Goal: Book appointment/travel/reservation

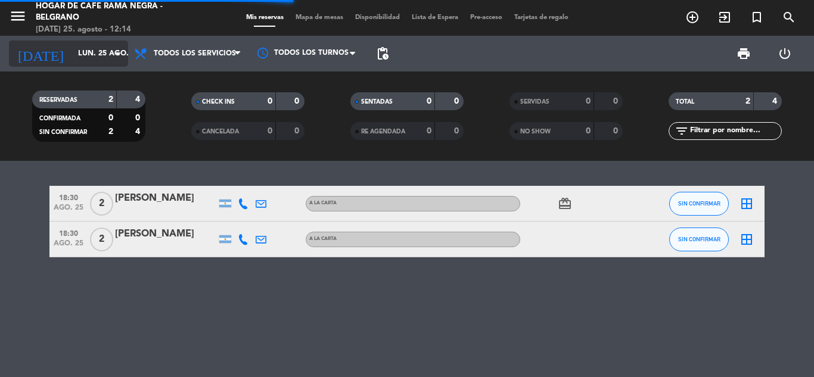
click at [99, 50] on input "lun. 25 ago." at bounding box center [122, 54] width 101 height 20
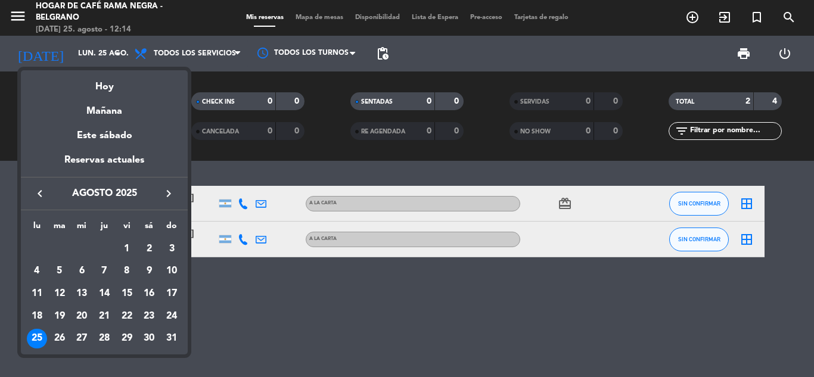
click at [162, 195] on icon "keyboard_arrow_right" at bounding box center [169, 194] width 14 height 14
click at [60, 272] on div "2" at bounding box center [59, 271] width 20 height 20
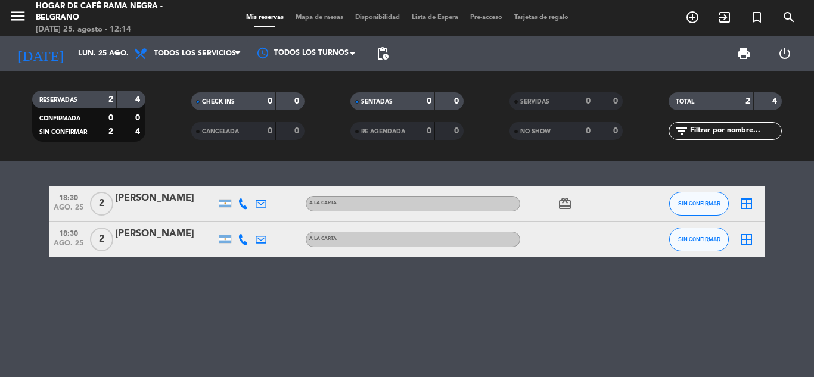
type input "[DATE]"
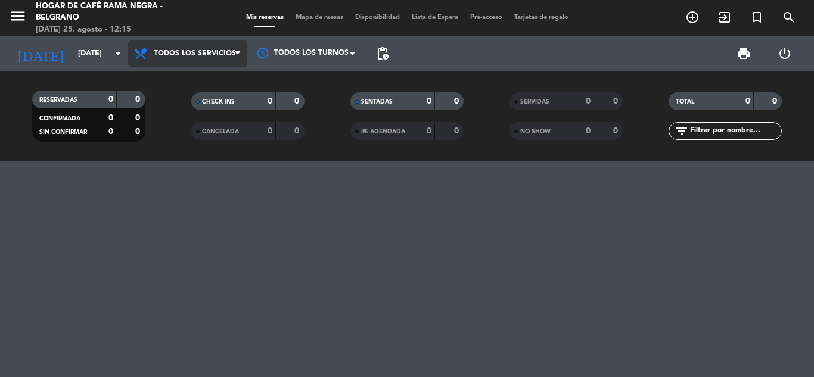
click at [187, 57] on span "Todos los servicios" at bounding box center [195, 53] width 82 height 8
click at [190, 81] on div "menu Hogar de Café Rama Negra - Belgrano [DATE] 25. agosto - 12:15 Mis reservas…" at bounding box center [407, 80] width 814 height 161
click at [178, 60] on span "Todos los servicios" at bounding box center [187, 54] width 119 height 26
click at [178, 83] on div "menu Hogar de Café Rama Negra - Belgrano [DATE] 25. agosto - 12:15 Mis reservas…" at bounding box center [407, 80] width 814 height 161
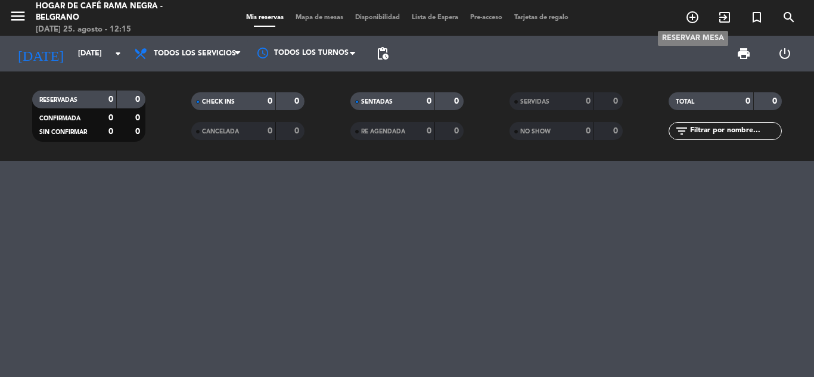
click at [694, 20] on icon "add_circle_outline" at bounding box center [693, 17] width 14 height 14
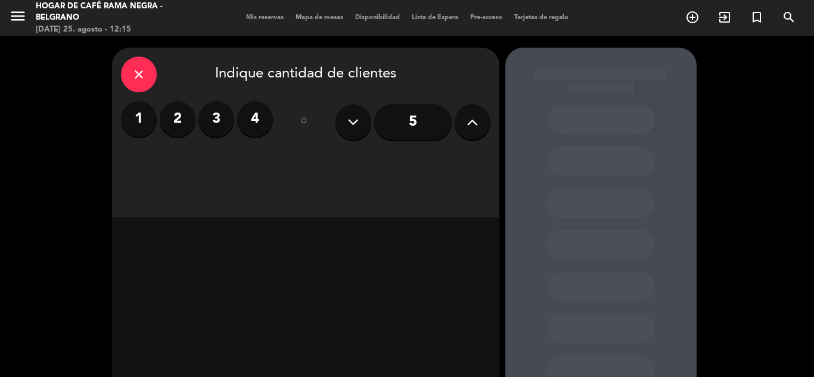
click at [472, 117] on icon at bounding box center [472, 122] width 11 height 18
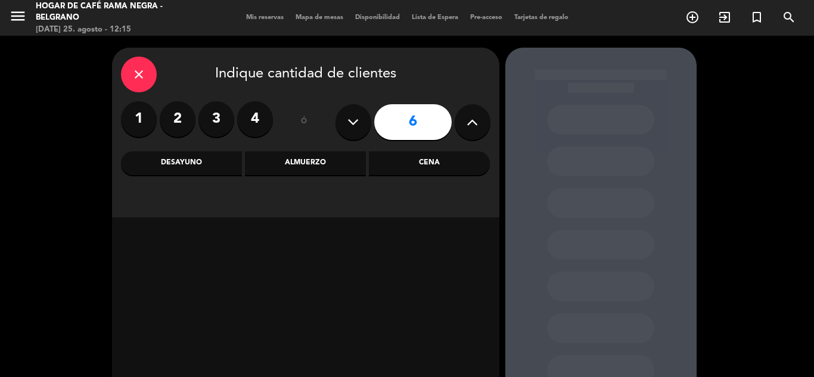
click at [472, 117] on icon at bounding box center [472, 122] width 11 height 18
click at [354, 124] on icon at bounding box center [353, 122] width 11 height 18
type input "8"
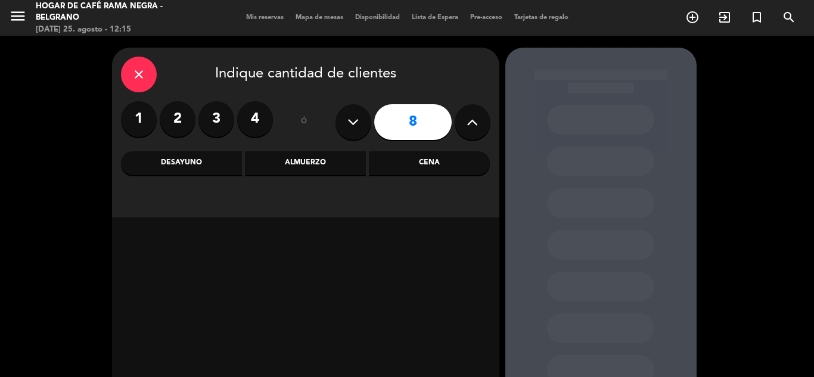
click at [396, 168] on div "Cena" at bounding box center [429, 163] width 121 height 24
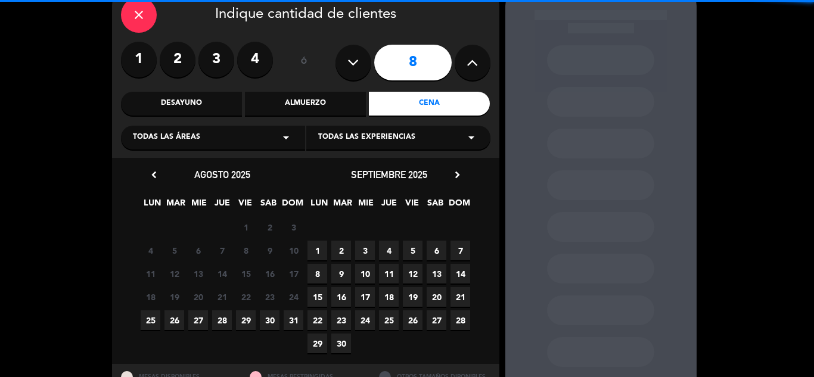
scroll to position [109, 0]
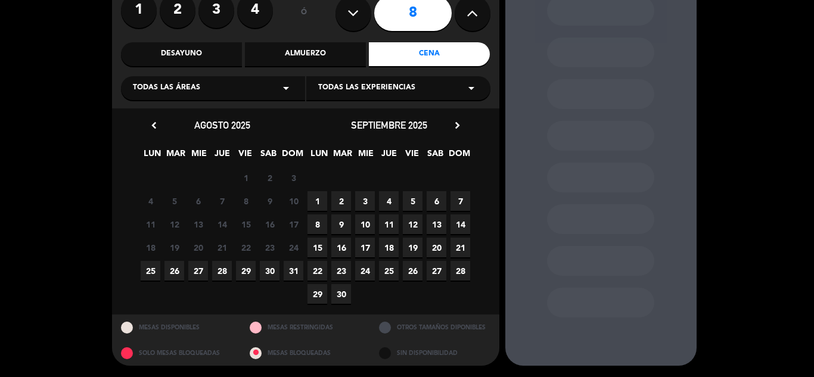
click at [342, 202] on span "2" at bounding box center [342, 201] width 20 height 20
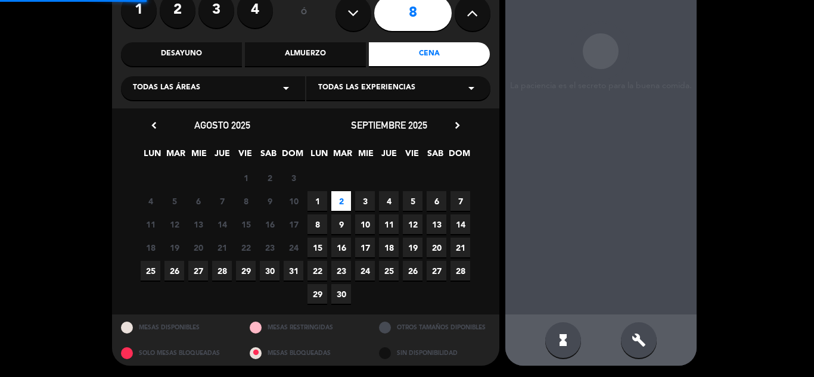
scroll to position [48, 0]
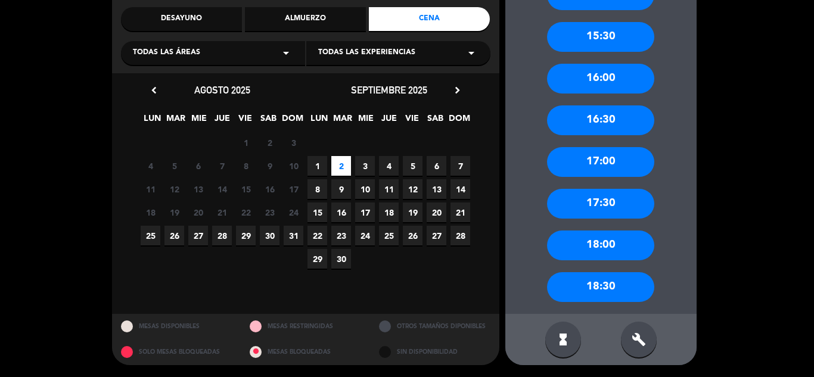
click at [618, 289] on div "18:30" at bounding box center [600, 287] width 107 height 30
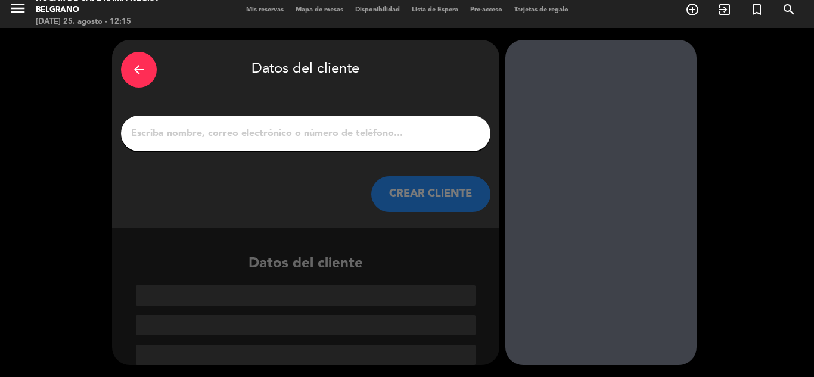
click at [408, 136] on input "1" at bounding box center [306, 133] width 352 height 17
type input "N"
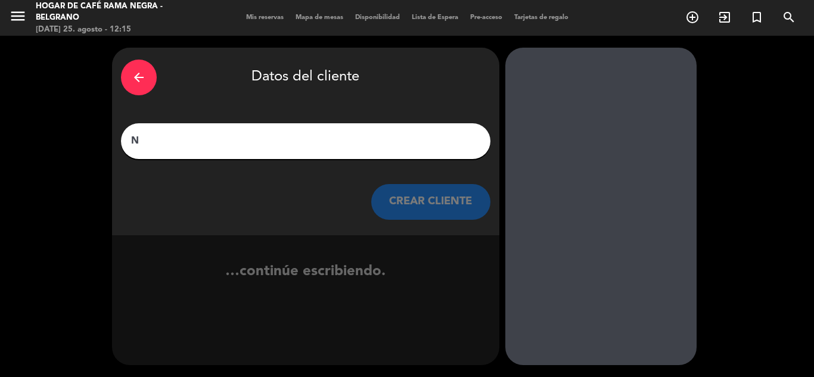
scroll to position [0, 0]
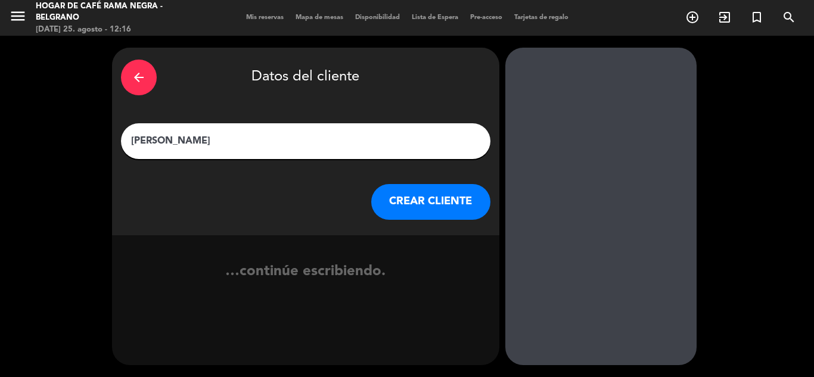
type input "[PERSON_NAME]"
click at [426, 198] on button "CREAR CLIENTE" at bounding box center [430, 202] width 119 height 36
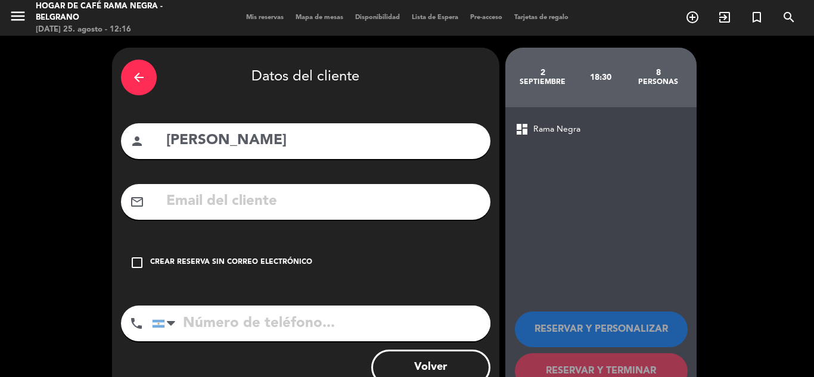
click at [161, 214] on div "mail_outline" at bounding box center [306, 202] width 370 height 36
click at [198, 203] on input "text" at bounding box center [323, 202] width 317 height 24
click at [198, 330] on input "tel" at bounding box center [321, 324] width 339 height 36
click at [169, 261] on div "Crear reserva sin correo electrónico" at bounding box center [231, 263] width 162 height 12
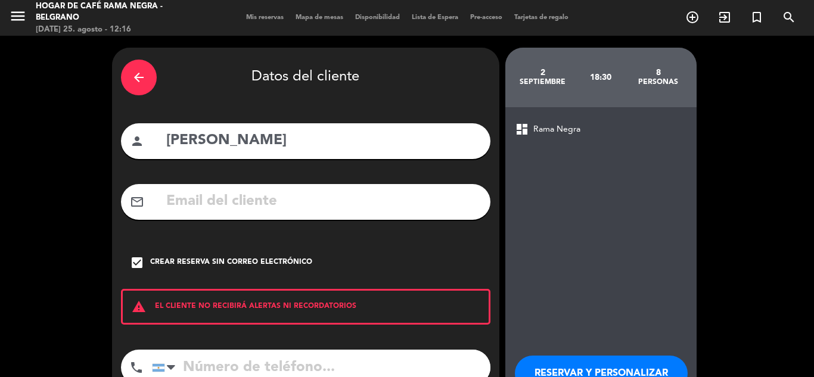
scroll to position [60, 0]
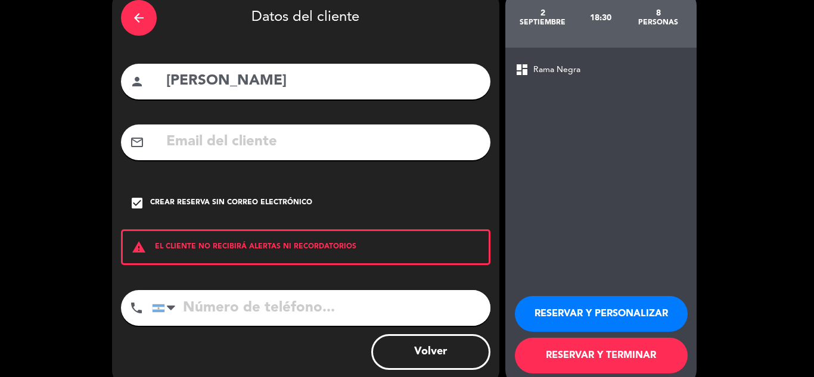
click at [240, 305] on input "tel" at bounding box center [321, 308] width 339 height 36
click at [163, 199] on div "Crear reserva sin correo electrónico" at bounding box center [231, 203] width 162 height 12
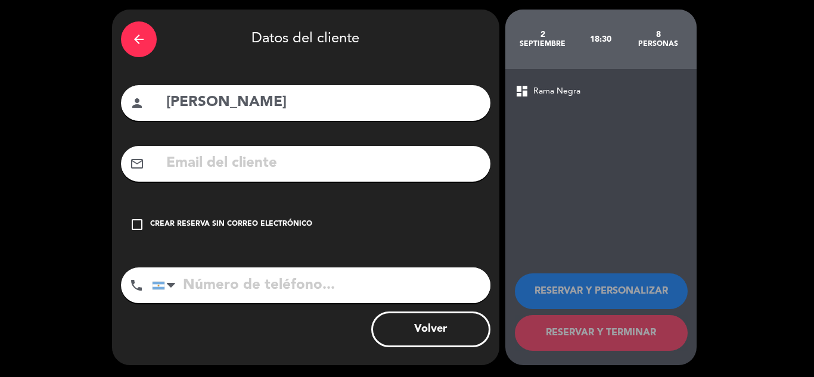
click at [174, 163] on input "text" at bounding box center [323, 163] width 317 height 24
type input "m"
click at [230, 277] on input "tel" at bounding box center [321, 286] width 339 height 36
type input "2614189838"
click at [174, 221] on div "Crear reserva sin correo electrónico" at bounding box center [231, 225] width 162 height 12
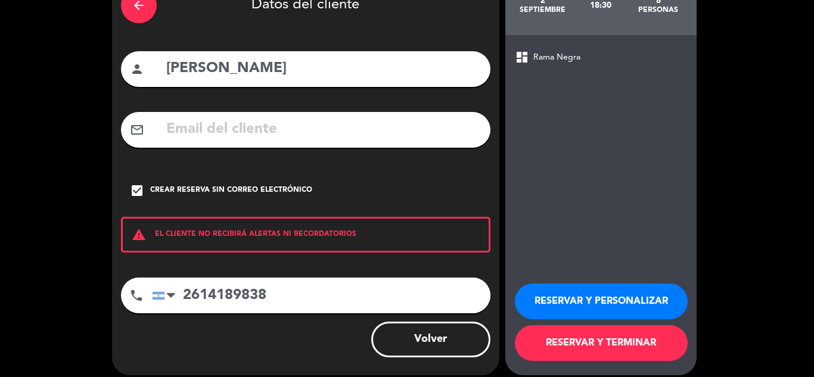
scroll to position [82, 0]
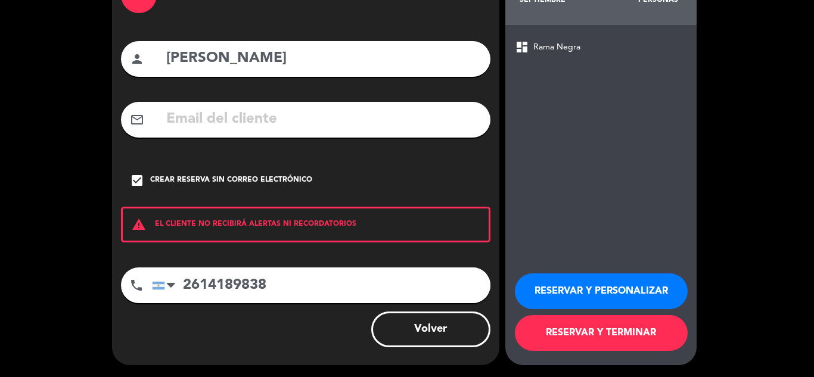
click at [588, 294] on button "RESERVAR Y PERSONALIZAR" at bounding box center [601, 292] width 173 height 36
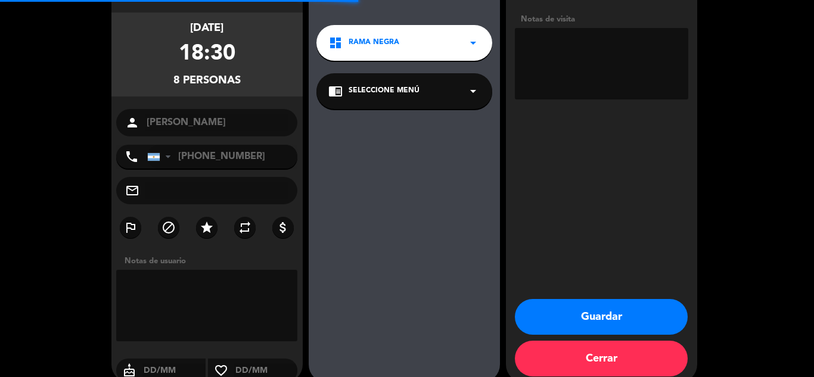
scroll to position [48, 0]
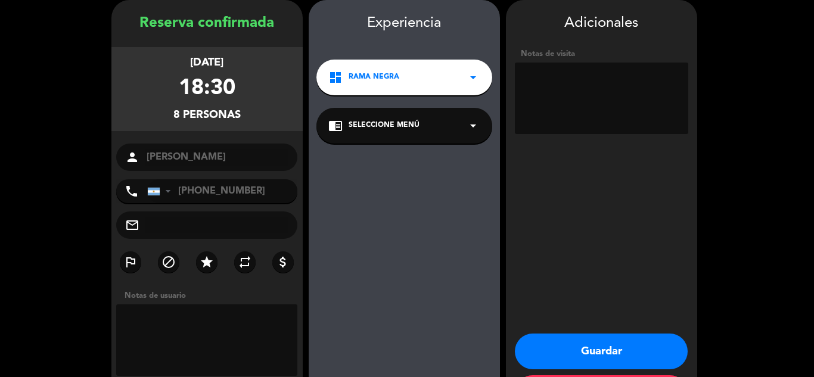
click at [561, 86] on textarea at bounding box center [602, 99] width 174 height 72
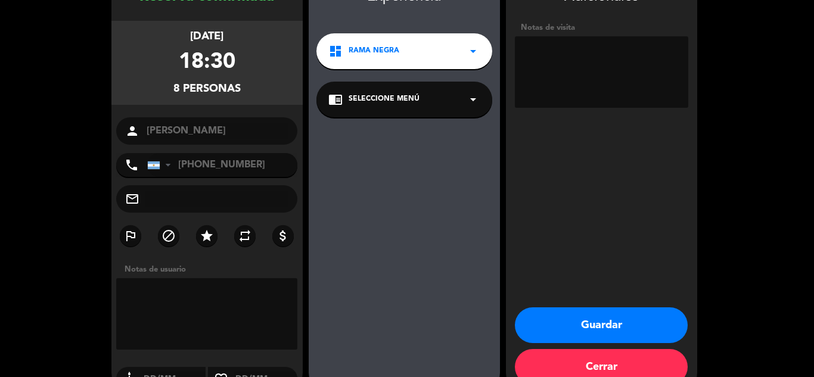
scroll to position [100, 0]
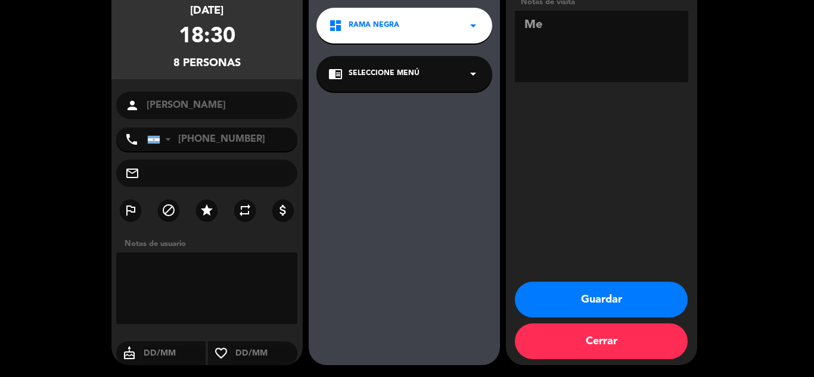
type textarea "M"
type textarea "Quiere mesa 30"
click at [632, 301] on button "Guardar" at bounding box center [601, 300] width 173 height 36
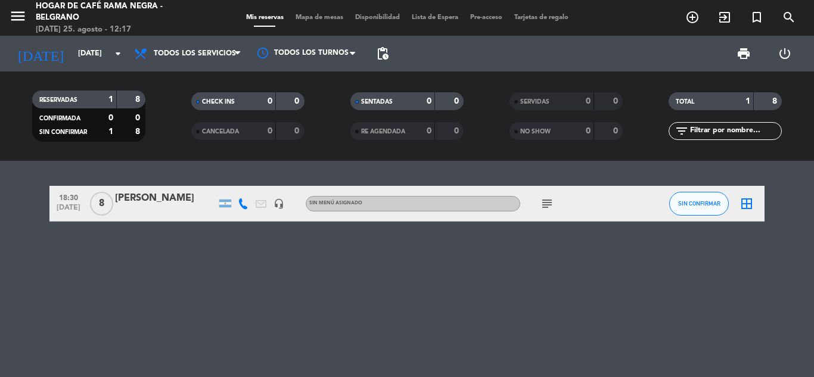
click at [549, 205] on icon "subject" at bounding box center [547, 204] width 14 height 14
click at [577, 284] on div "18:30 [DATE] 8 [PERSON_NAME] headset_mic Sin menú asignado subject Quiere mesa …" at bounding box center [407, 269] width 814 height 216
click at [746, 199] on icon "border_all" at bounding box center [747, 204] width 14 height 14
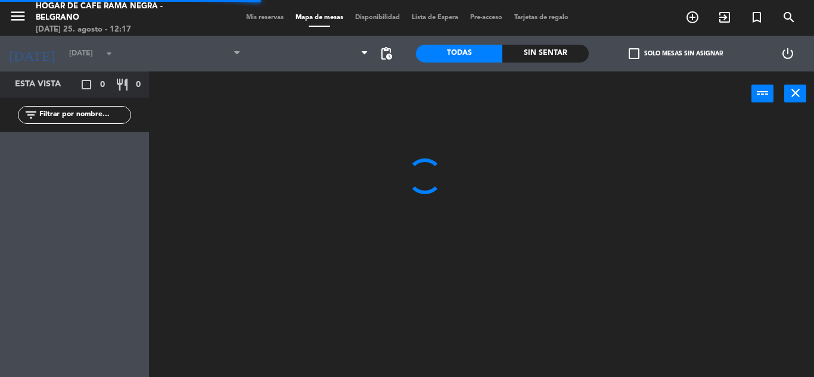
drag, startPoint x: 345, startPoint y: 194, endPoint x: 316, endPoint y: 160, distance: 44.0
click at [329, 170] on div at bounding box center [485, 246] width 657 height 261
click at [21, 23] on icon "menu" at bounding box center [18, 16] width 18 height 18
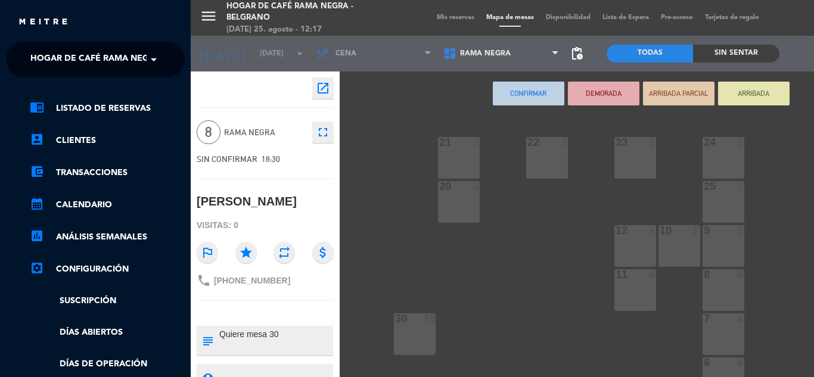
click at [359, 119] on div "menu Hogar de Café Rama Negra - Belgrano [DATE] 25. agosto - 12:17 Mis reservas…" at bounding box center [598, 188] width 814 height 377
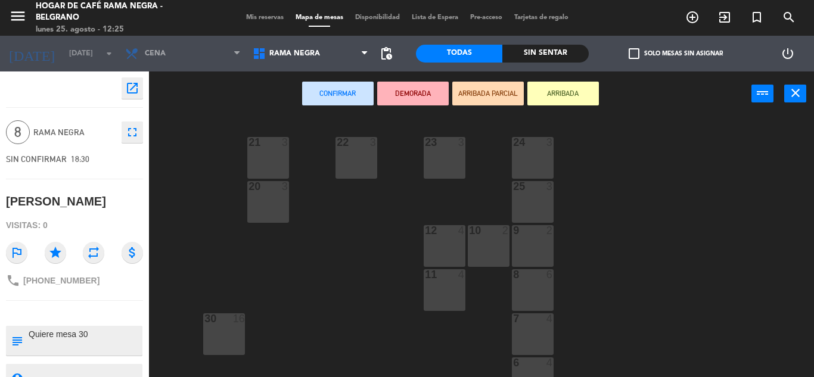
click at [250, 22] on div "Mis reservas Mapa de mesas Disponibilidad Lista de Espera Pre-acceso Tarjetas d…" at bounding box center [407, 18] width 334 height 11
drag, startPoint x: 252, startPoint y: 17, endPoint x: 284, endPoint y: 141, distance: 128.1
click at [292, 150] on ng-component "menu Hogar de Café Rama Negra - Belgrano [DATE] 25. agosto - 12:25 Mis reservas…" at bounding box center [407, 188] width 814 height 377
click at [247, 16] on span "Mis reservas" at bounding box center [264, 17] width 49 height 7
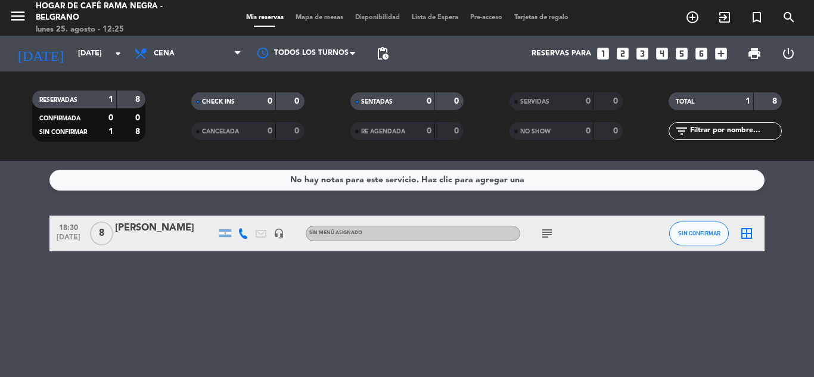
click at [551, 235] on icon "subject" at bounding box center [547, 234] width 14 height 14
click at [540, 230] on span "subject Quiere mesa 30" at bounding box center [547, 234] width 18 height 14
click at [545, 230] on icon "subject" at bounding box center [547, 234] width 14 height 14
click at [163, 224] on div "[PERSON_NAME]" at bounding box center [165, 229] width 101 height 16
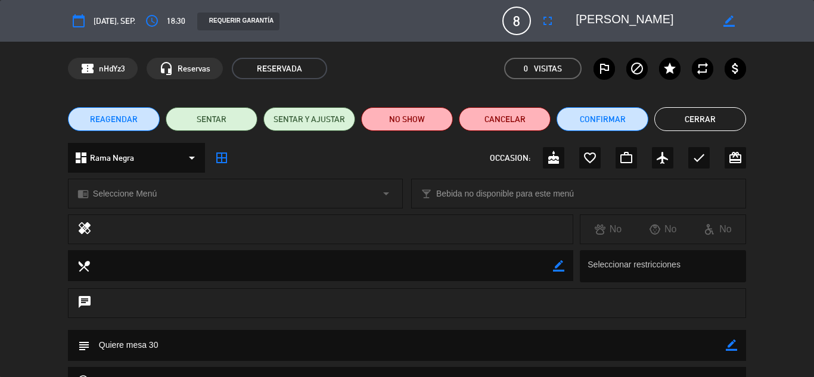
click at [206, 342] on textarea at bounding box center [408, 345] width 636 height 30
click at [197, 345] on textarea at bounding box center [408, 345] width 636 height 30
click at [177, 351] on textarea at bounding box center [408, 345] width 636 height 30
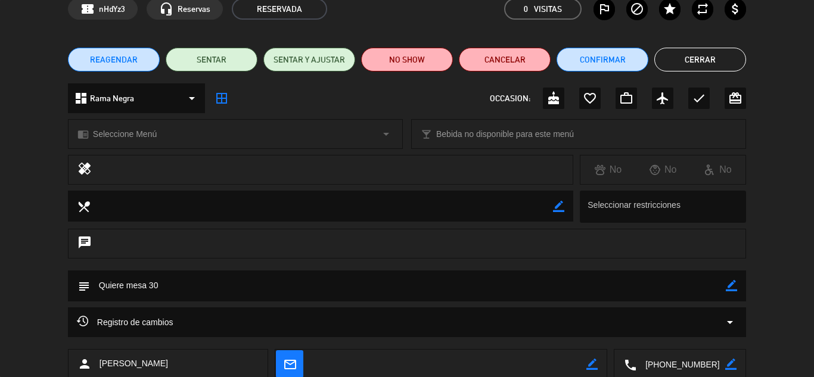
click at [735, 286] on icon "border_color" at bounding box center [731, 285] width 11 height 11
type textarea "Quiere mesa 30. Encargó una choco oreo grande"
click at [730, 290] on icon at bounding box center [731, 285] width 11 height 11
click at [601, 52] on button "Confirmar" at bounding box center [603, 60] width 92 height 24
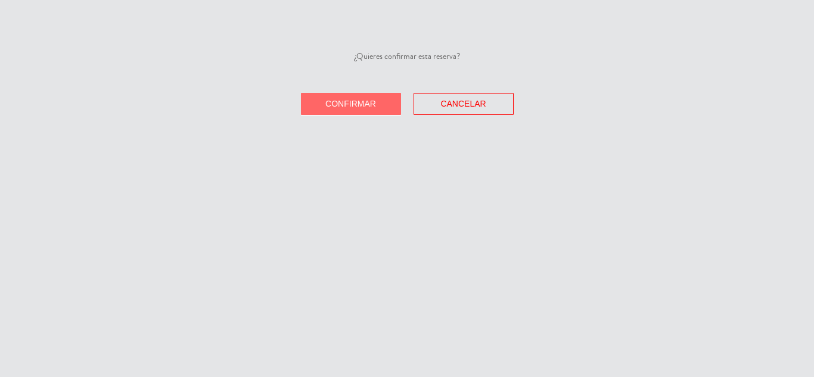
click at [369, 104] on span "Confirmar" at bounding box center [351, 104] width 51 height 10
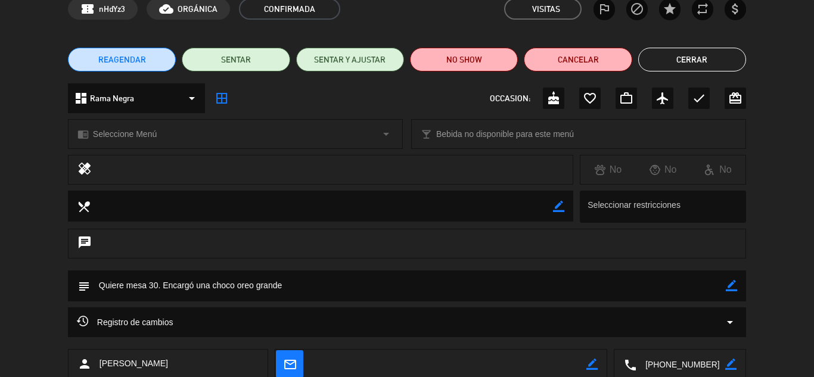
click at [700, 56] on button "Cerrar" at bounding box center [693, 60] width 108 height 24
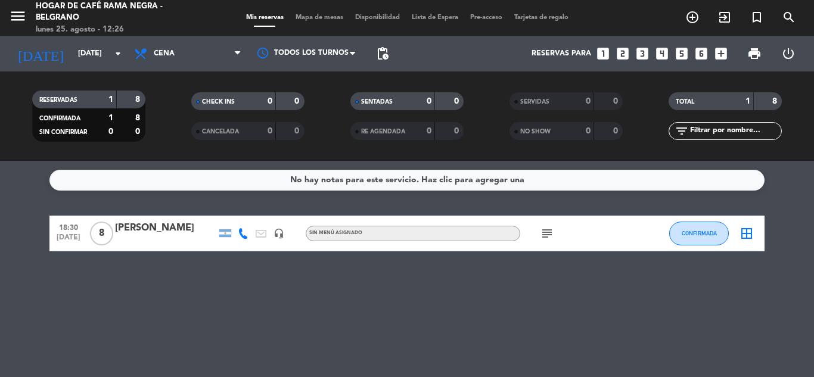
click at [546, 238] on icon "subject" at bounding box center [547, 234] width 14 height 14
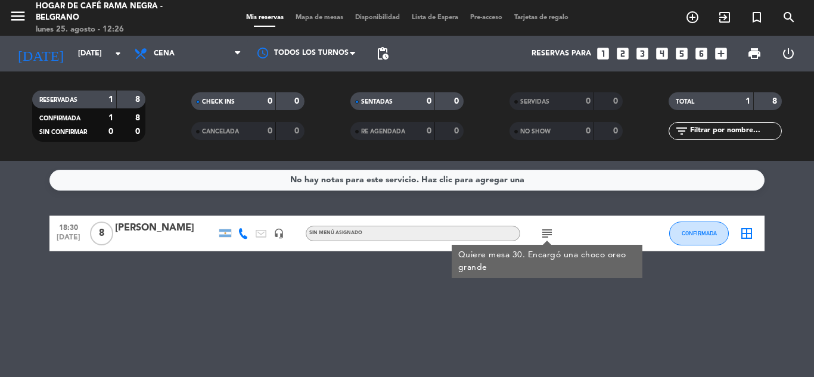
click at [548, 296] on div "No hay notas para este servicio. Haz clic para agregar una 18:30 [DATE] 8 [PERS…" at bounding box center [407, 269] width 814 height 216
